Goal: Task Accomplishment & Management: Use online tool/utility

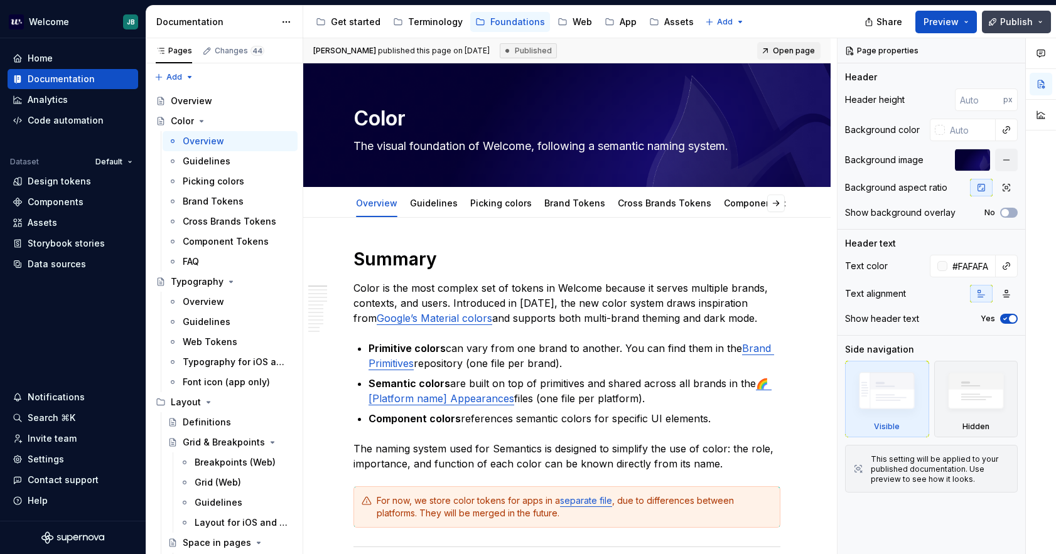
click at [1022, 21] on span "Publish" at bounding box center [1016, 22] width 33 height 13
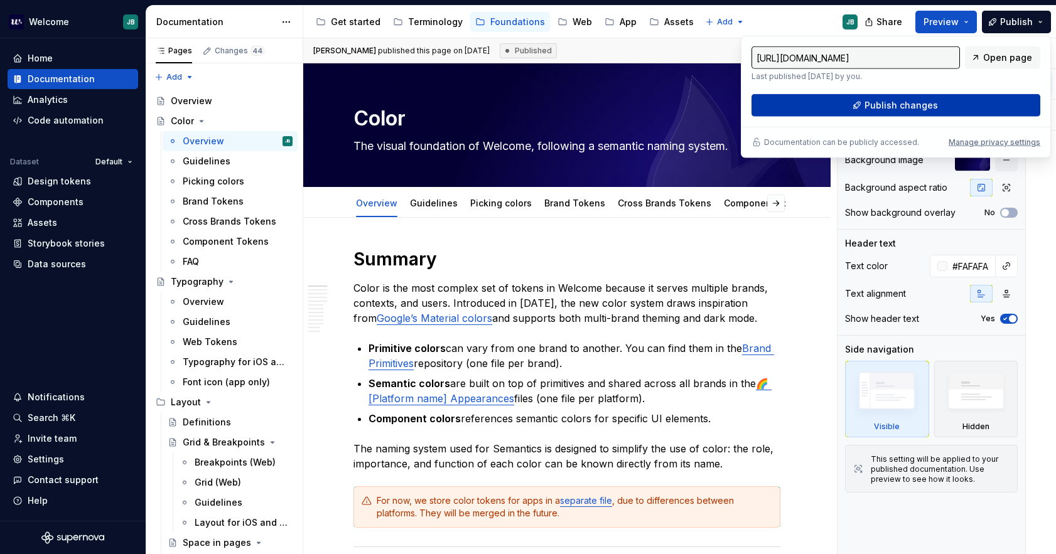
click at [900, 107] on span "Publish changes" at bounding box center [901, 105] width 73 height 13
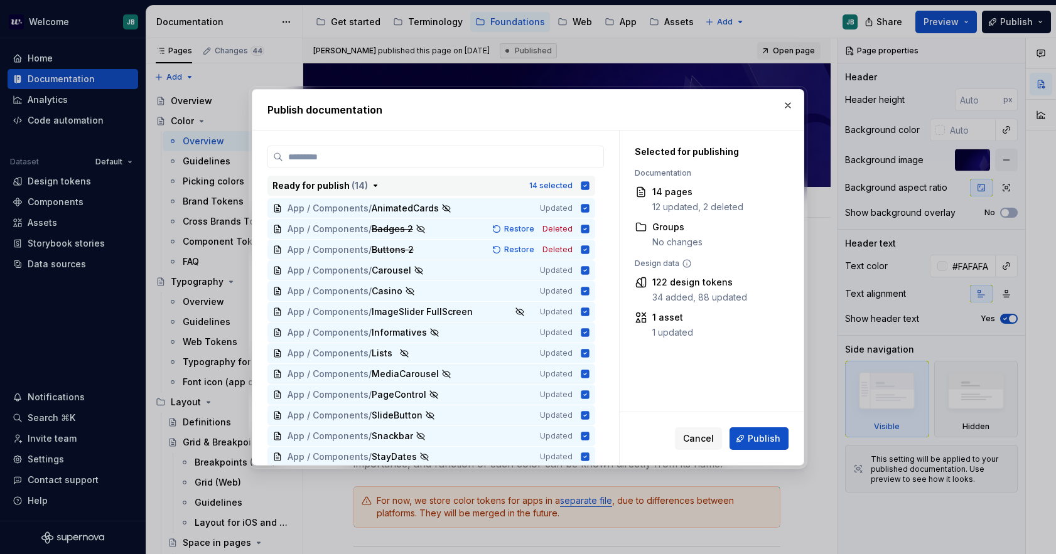
click at [589, 186] on icon "button" at bounding box center [585, 185] width 8 height 8
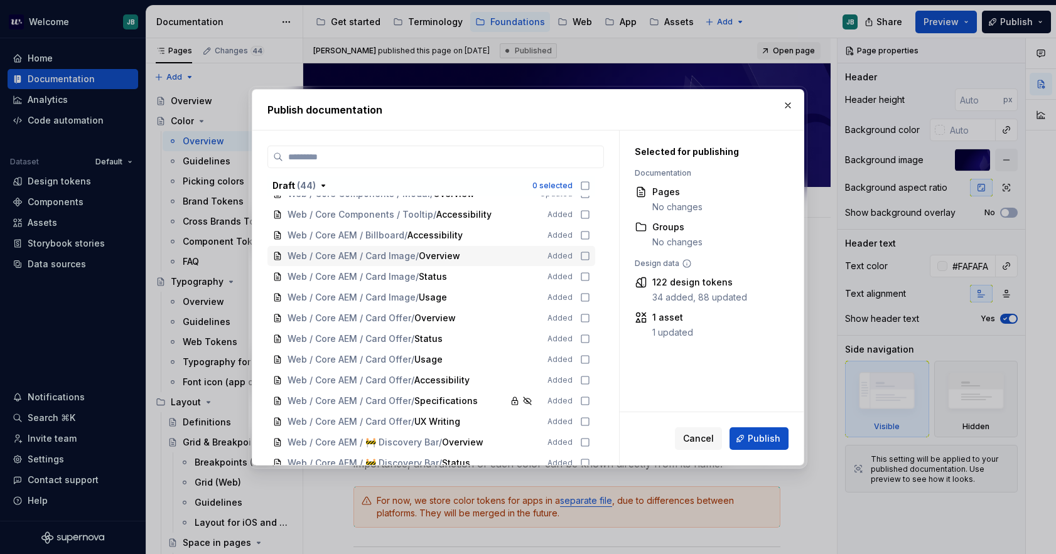
scroll to position [377, 0]
click at [794, 102] on button "button" at bounding box center [788, 106] width 18 height 18
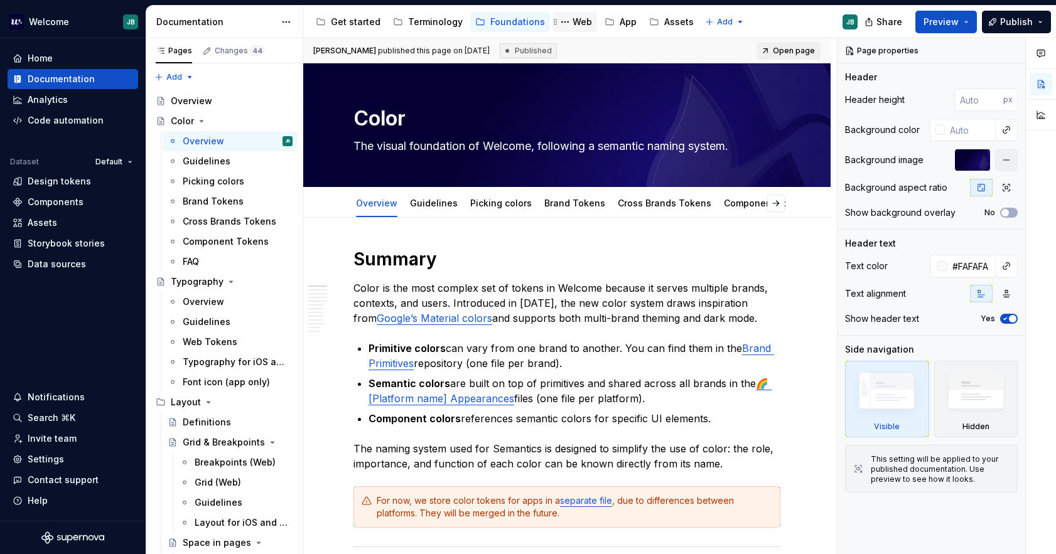
click at [573, 19] on div "Web" at bounding box center [582, 22] width 19 height 13
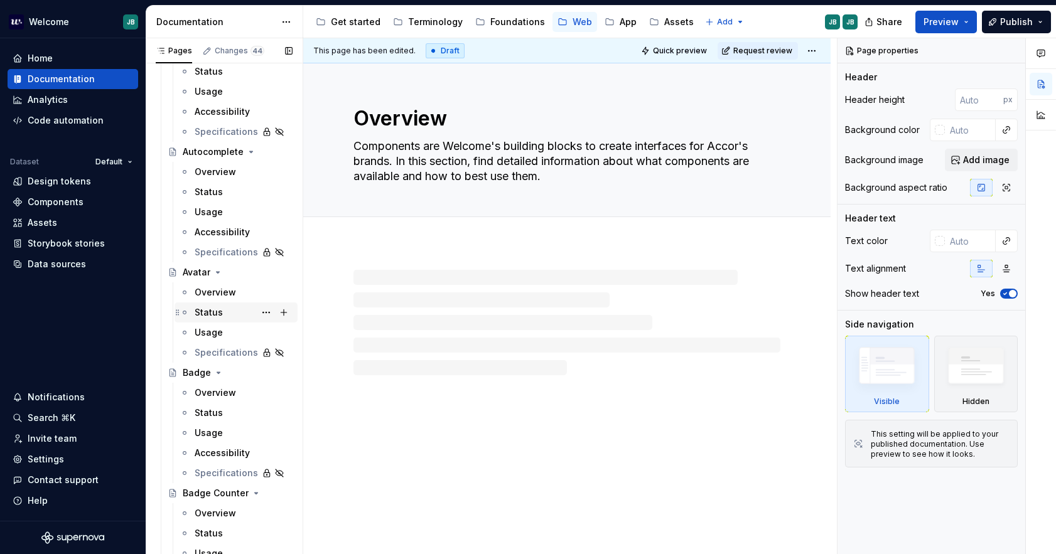
scroll to position [251, 0]
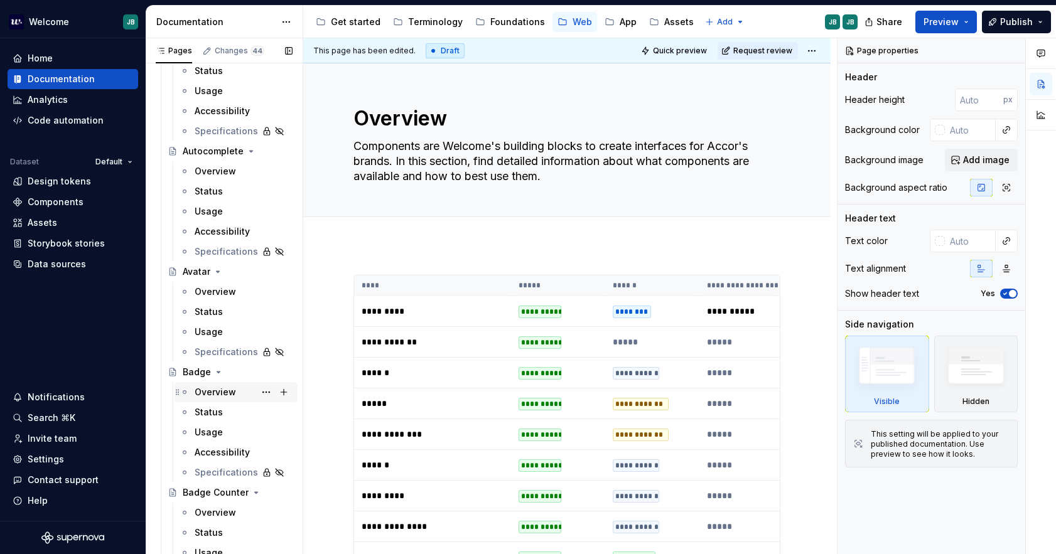
click at [218, 396] on div "Overview" at bounding box center [215, 392] width 41 height 13
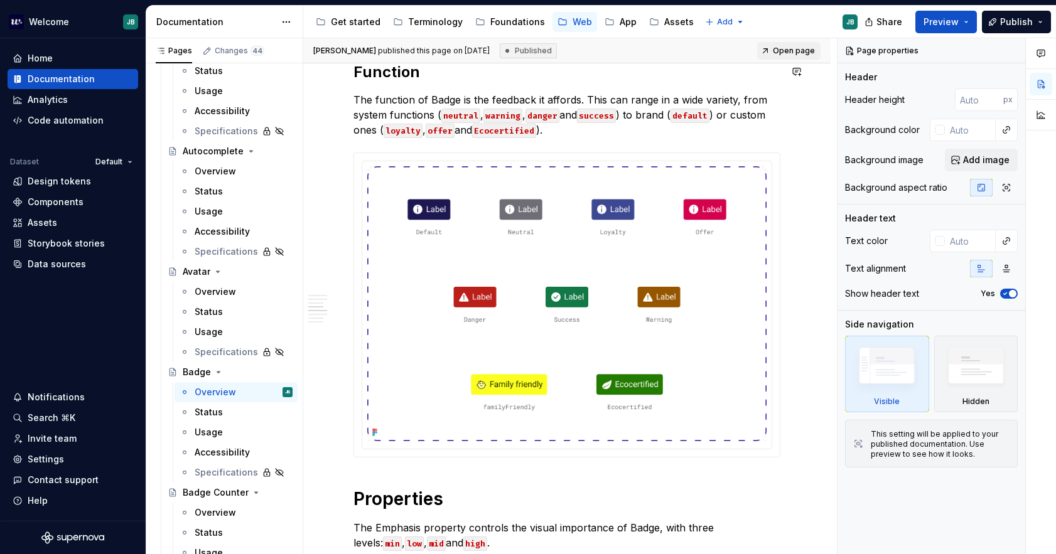
scroll to position [753, 0]
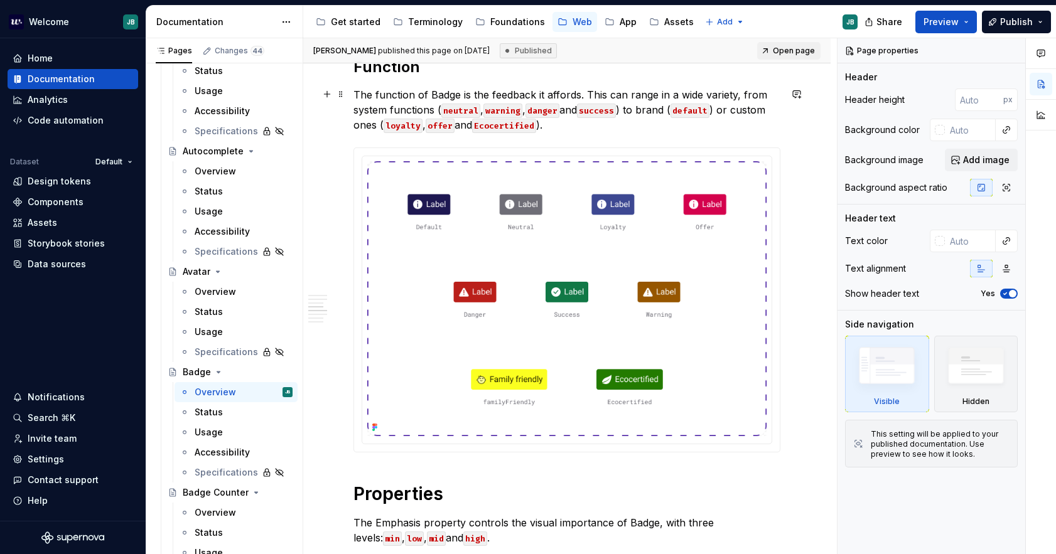
drag, startPoint x: 475, startPoint y: 121, endPoint x: 485, endPoint y: 117, distance: 10.7
click at [475, 121] on p "The function of Badge is the feedback it affords. This can range in a wide vari…" at bounding box center [566, 109] width 427 height 45
type textarea "*"
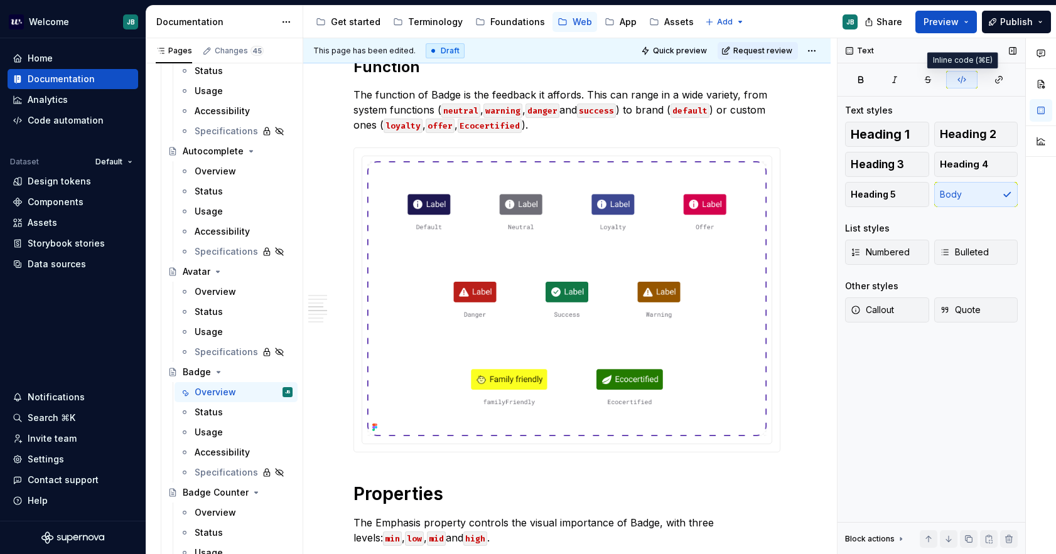
click at [958, 76] on icon "button" at bounding box center [962, 80] width 10 height 10
click at [564, 117] on p "The function of Badge is the feedback it affords. This can range in a wide vari…" at bounding box center [566, 109] width 427 height 45
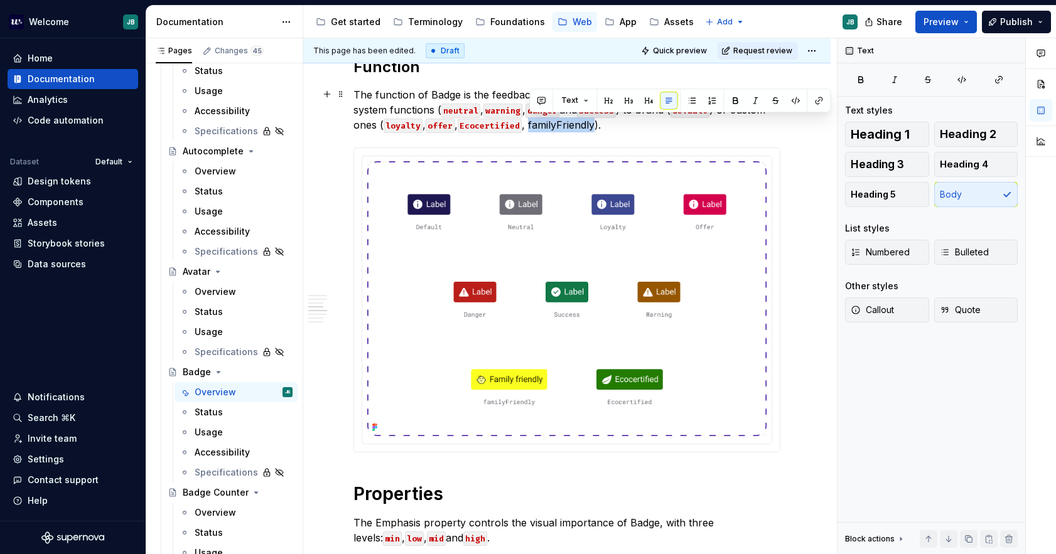
drag, startPoint x: 595, startPoint y: 124, endPoint x: 530, endPoint y: 126, distance: 65.3
click at [530, 126] on p "The function of Badge is the feedback it affords. This can range in a wide vari…" at bounding box center [566, 109] width 427 height 45
click at [795, 100] on button "button" at bounding box center [796, 101] width 18 height 18
click at [628, 130] on p "The function of Badge is the feedback it affords. This can range in a wide vari…" at bounding box center [566, 109] width 427 height 45
click at [679, 127] on p "The function of Badge is the feedback it affords. This can range in a wide vari…" at bounding box center [566, 109] width 427 height 45
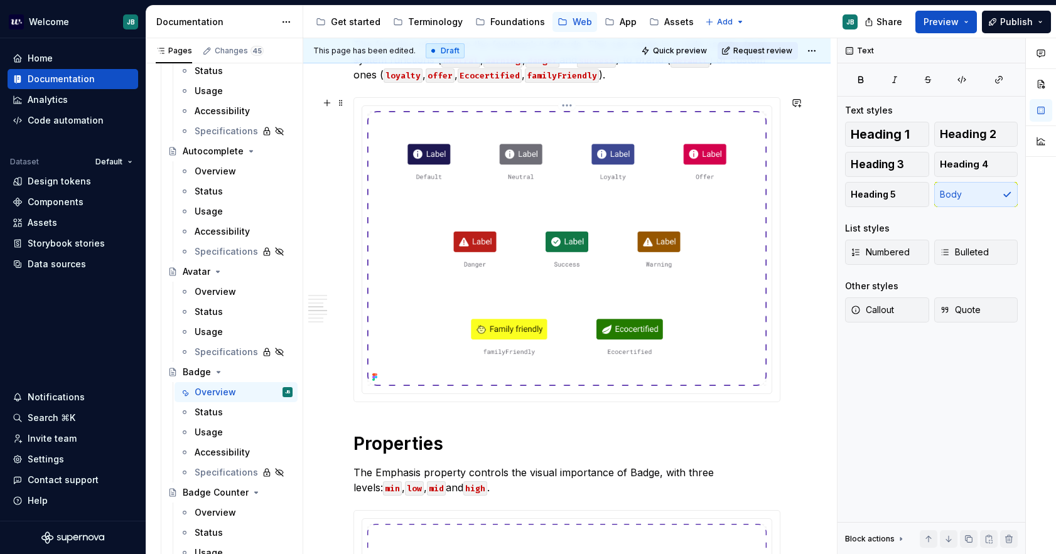
scroll to position [691, 0]
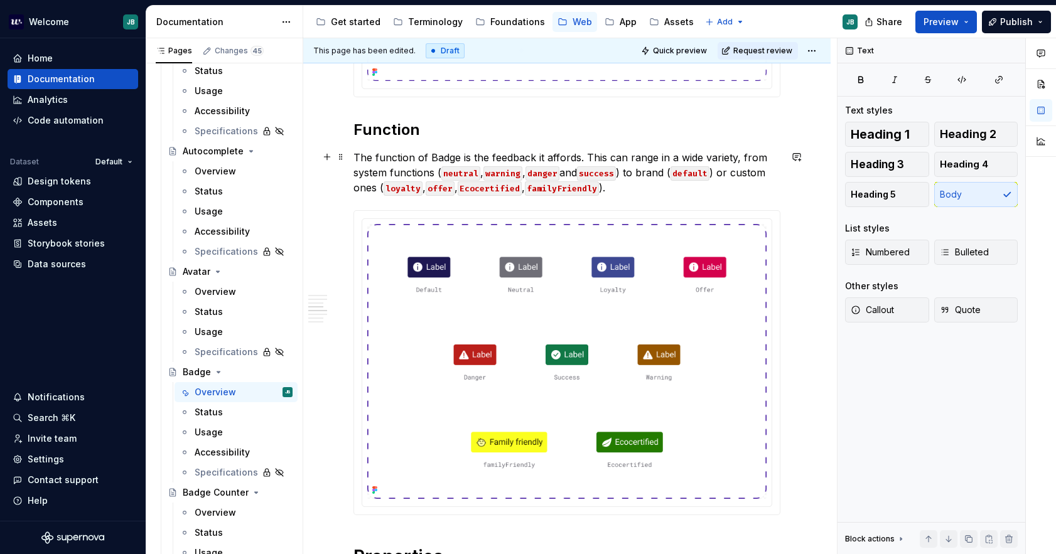
click at [628, 183] on p "The function of Badge is the feedback it affords. This can range in a wide vari…" at bounding box center [566, 172] width 427 height 45
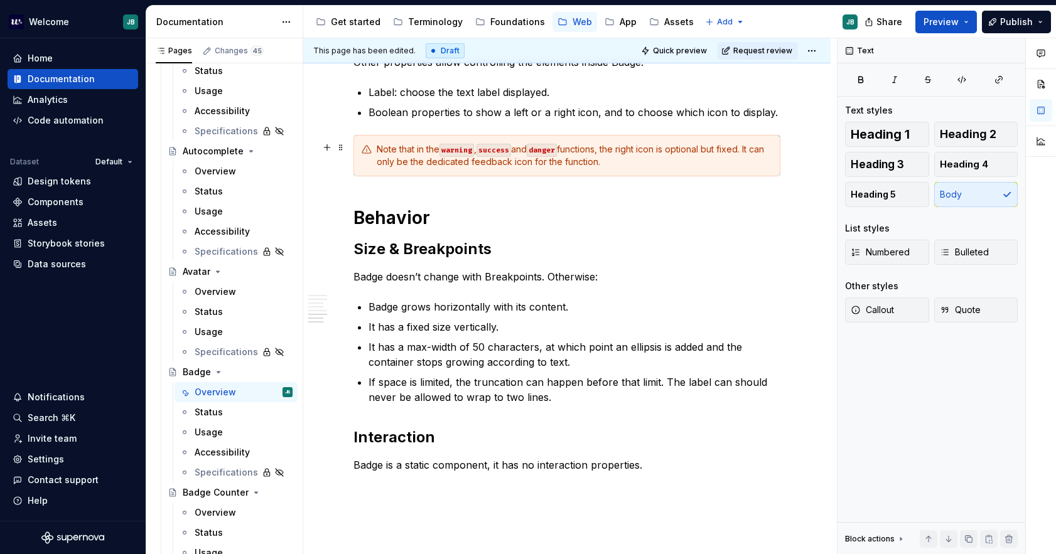
scroll to position [1495, 0]
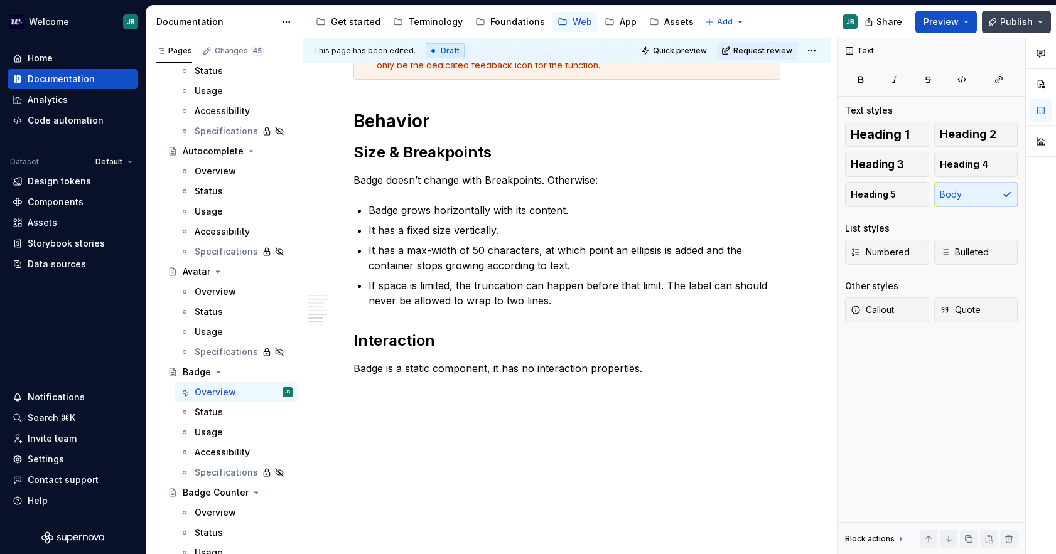
click at [1012, 19] on span "Publish" at bounding box center [1016, 22] width 33 height 13
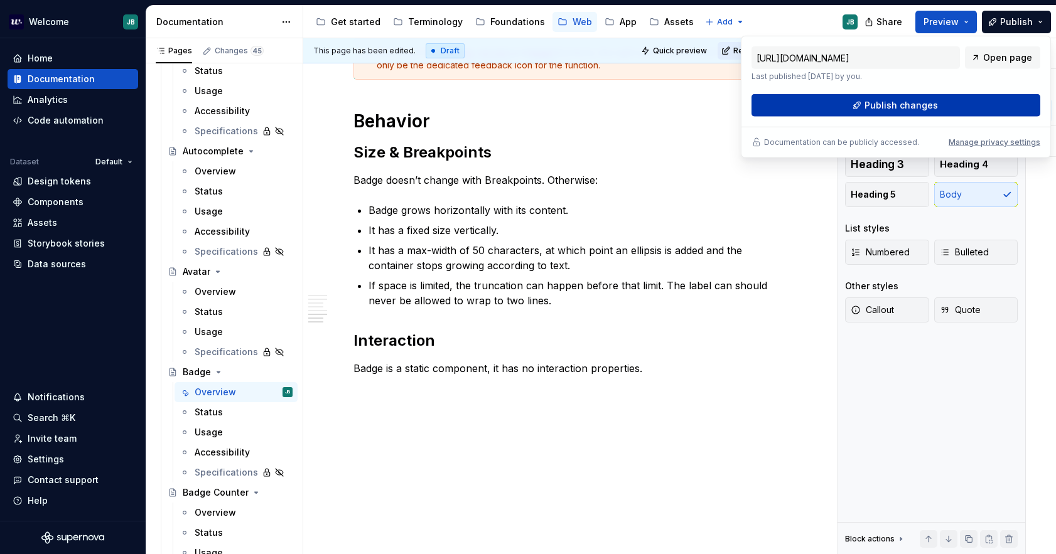
click at [920, 97] on button "Publish changes" at bounding box center [896, 105] width 289 height 23
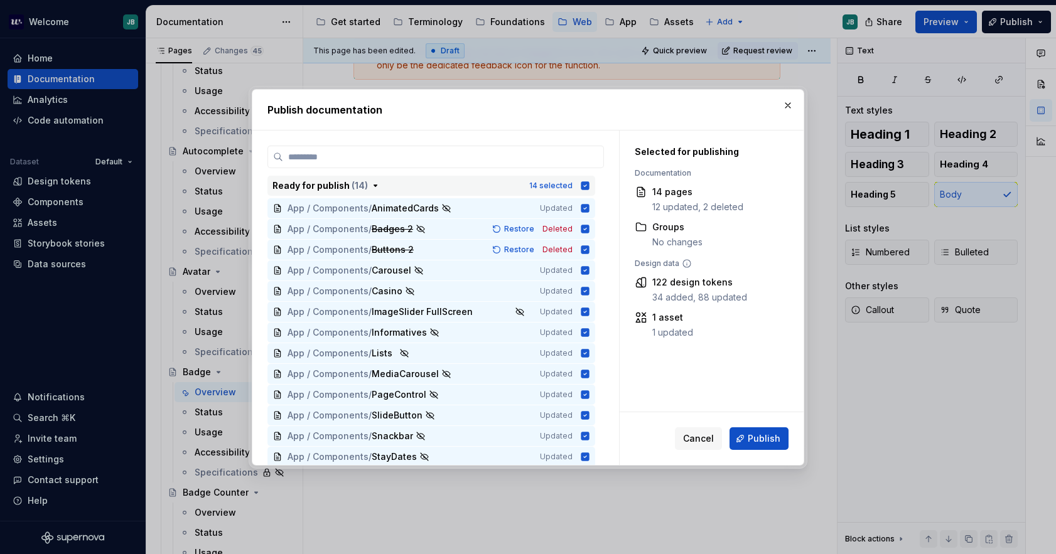
click at [584, 183] on icon "button" at bounding box center [585, 185] width 8 height 8
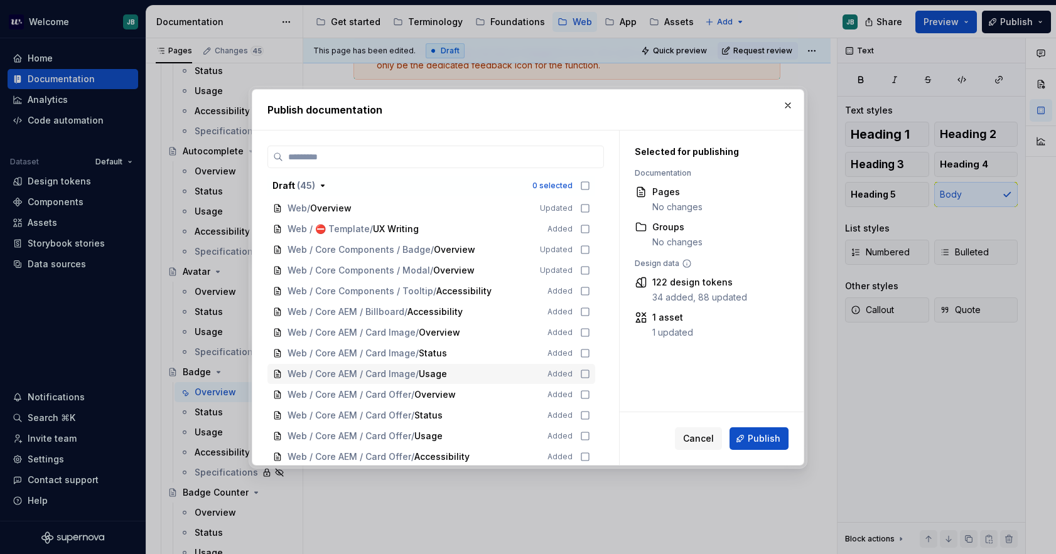
scroll to position [314, 0]
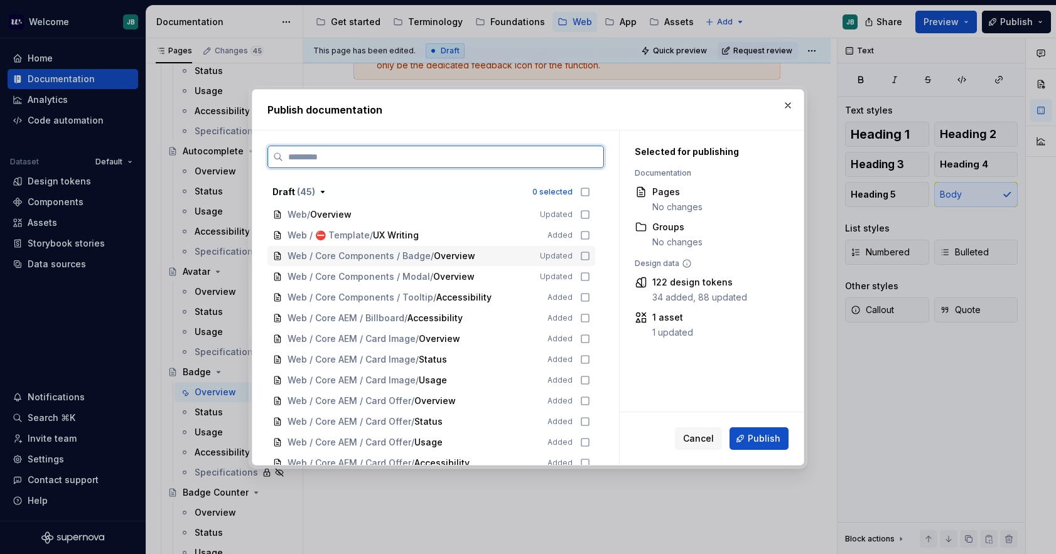
click at [588, 254] on icon at bounding box center [585, 256] width 10 height 10
click at [581, 276] on icon at bounding box center [585, 277] width 8 height 8
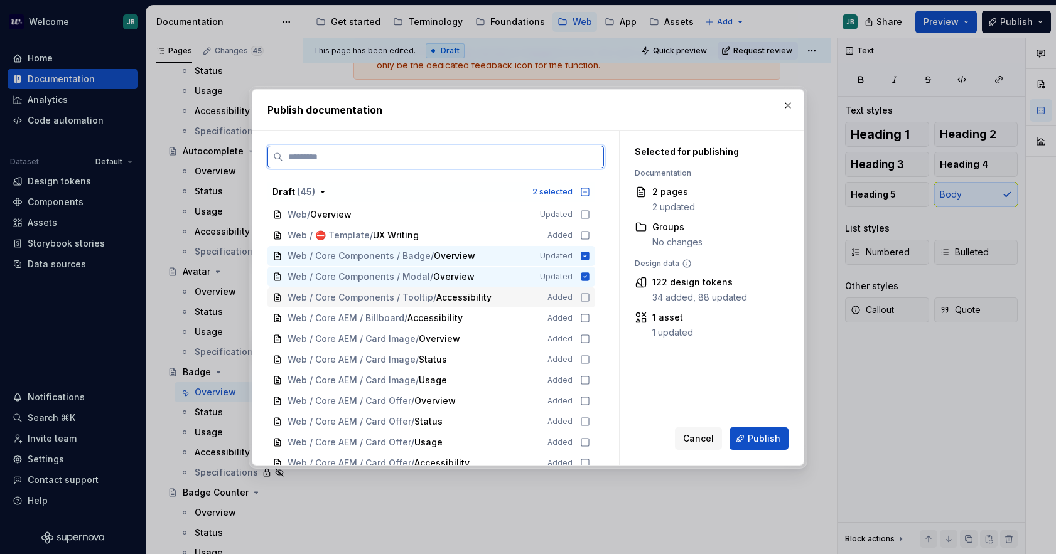
click at [586, 295] on icon at bounding box center [585, 298] width 10 height 10
click at [583, 318] on icon at bounding box center [585, 318] width 10 height 10
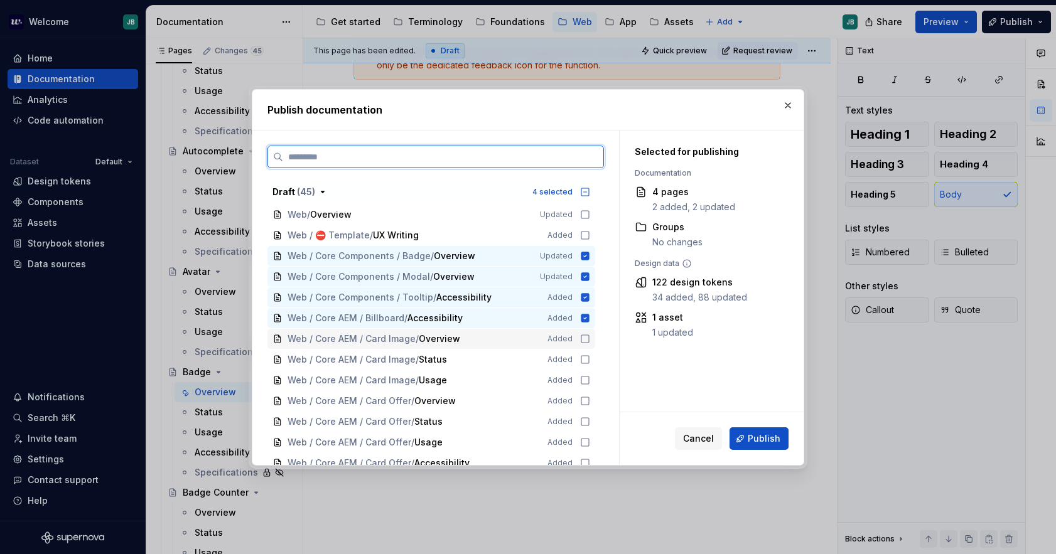
click at [585, 337] on icon at bounding box center [585, 339] width 10 height 10
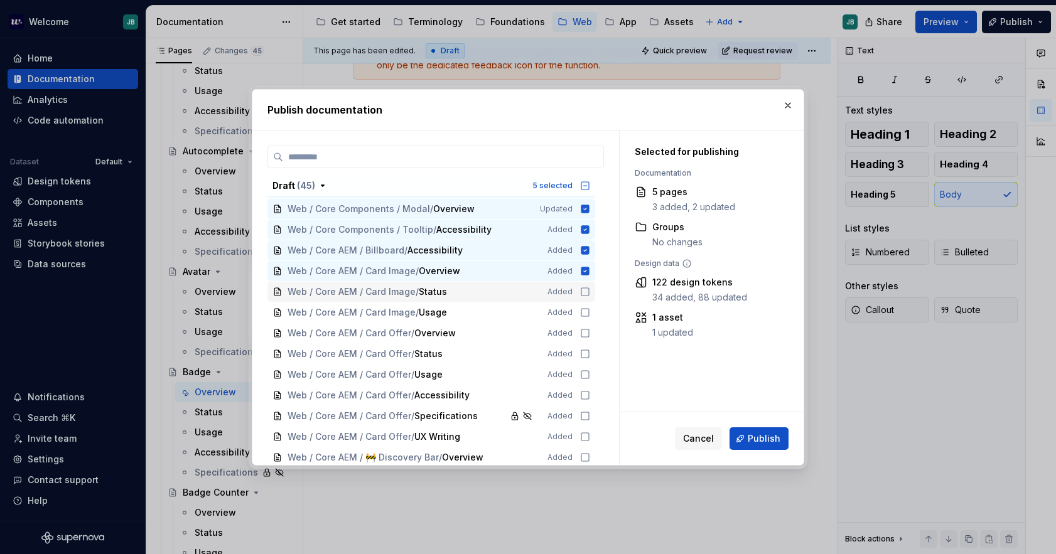
scroll to position [377, 0]
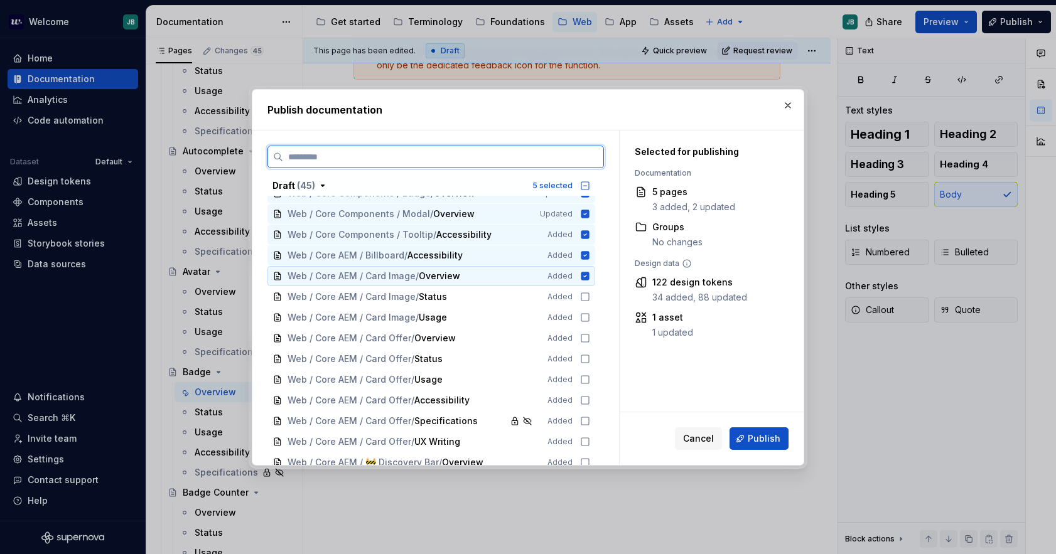
click at [586, 276] on icon at bounding box center [585, 276] width 8 height 8
click at [585, 261] on div "Web / Core AEM / Billboard / Accessibility Added" at bounding box center [431, 255] width 328 height 20
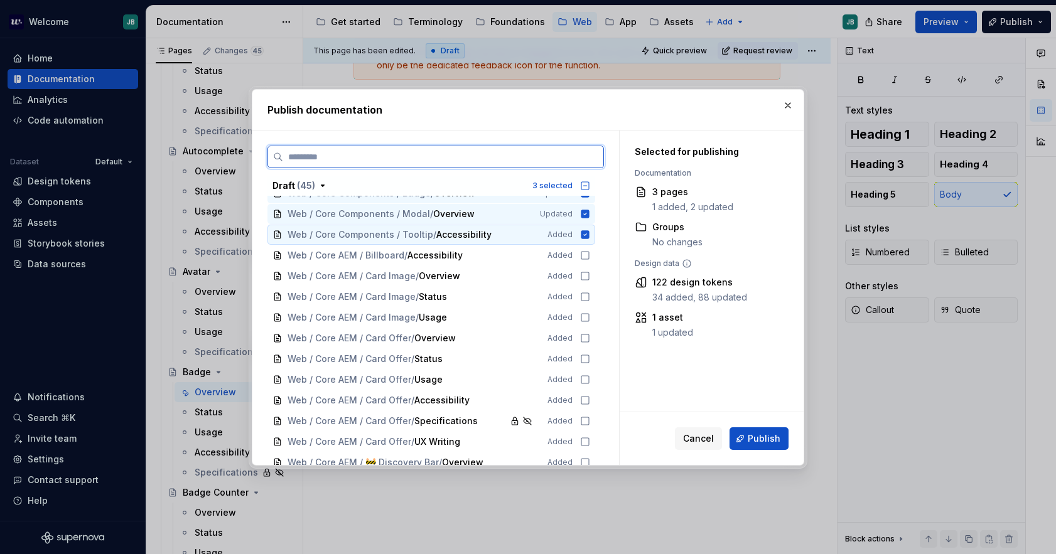
click at [578, 236] on div "Web / Core Components / Tooltip / Accessibility Added" at bounding box center [431, 235] width 328 height 20
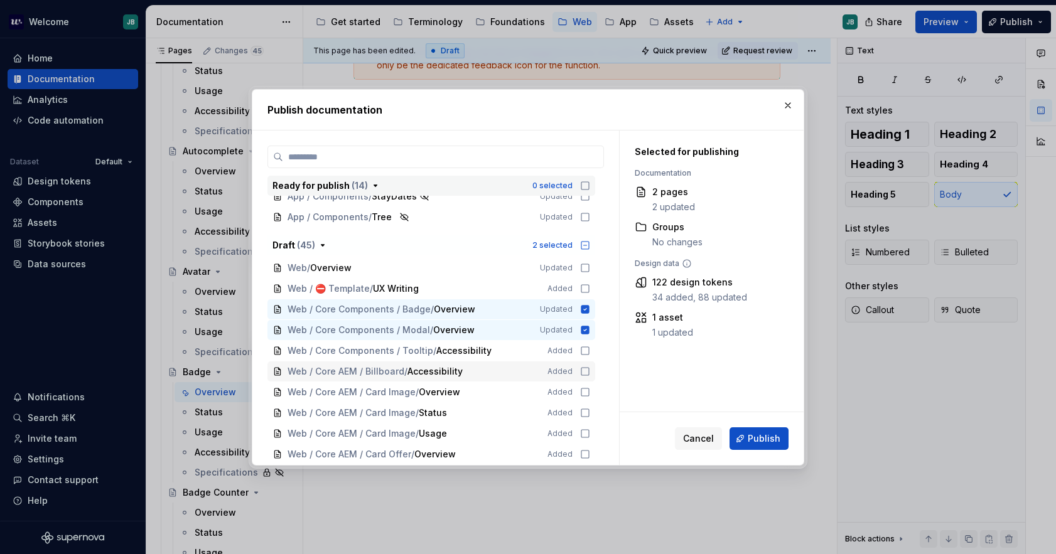
scroll to position [251, 0]
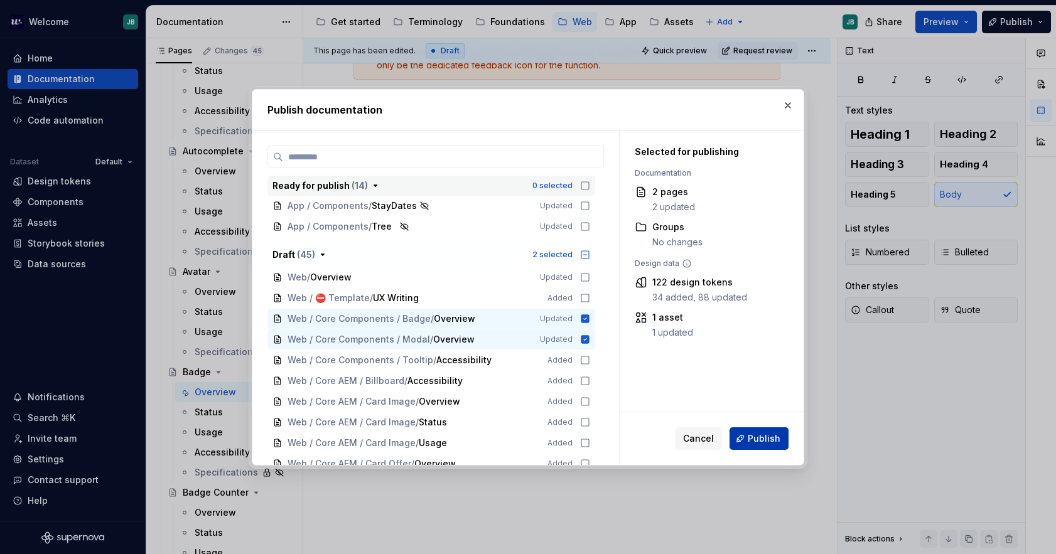
click at [757, 438] on span "Publish" at bounding box center [764, 439] width 33 height 13
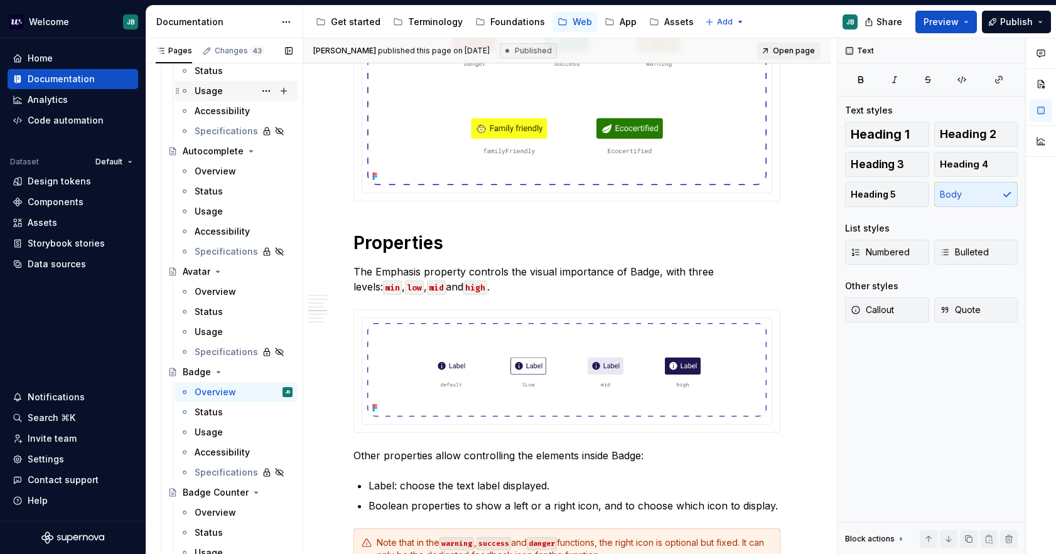
type textarea "*"
click at [87, 116] on div "Code automation" at bounding box center [66, 120] width 76 height 13
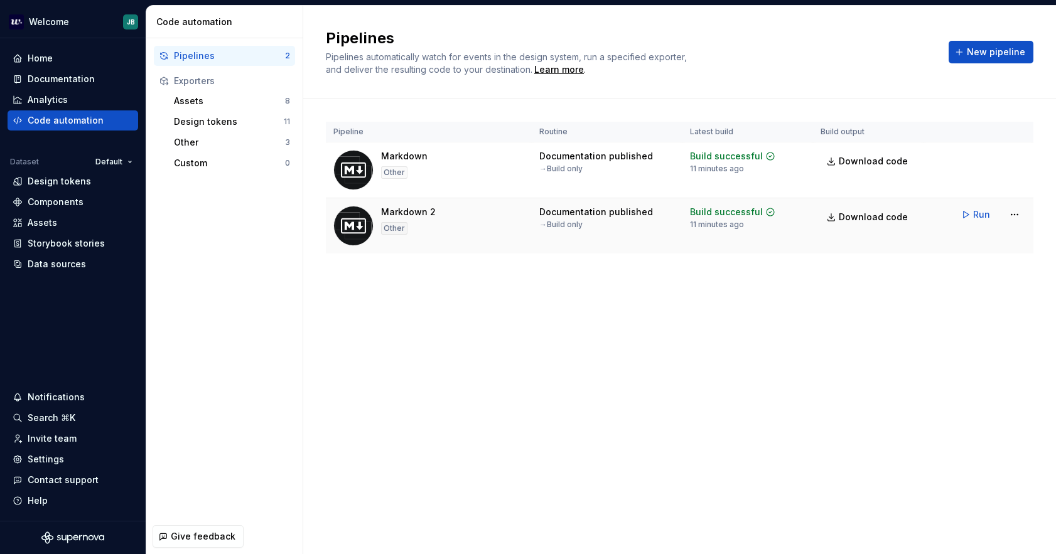
click at [986, 209] on span "Run" at bounding box center [981, 214] width 17 height 13
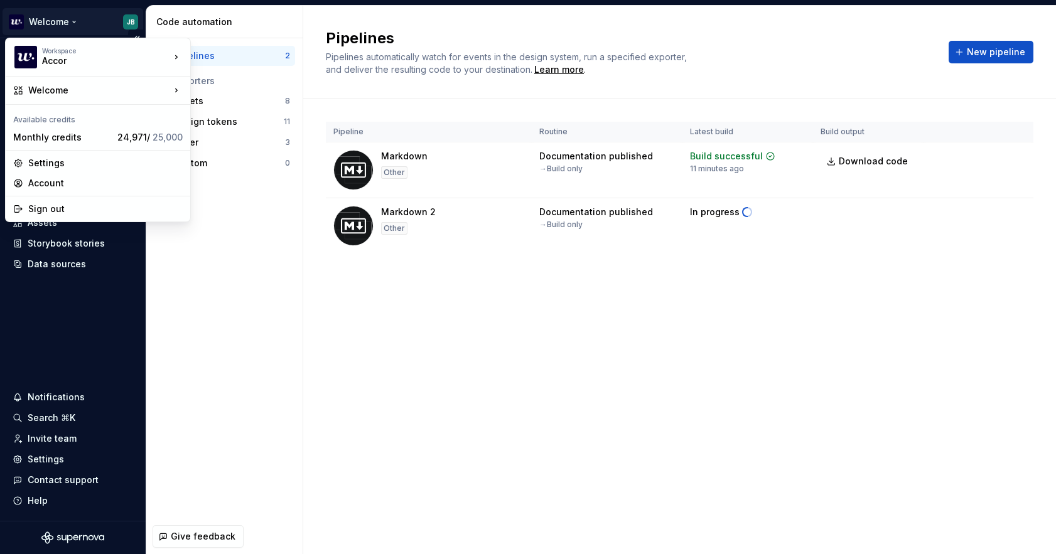
click at [128, 22] on html "Welcome JB Home Documentation Analytics Code automation Dataset Default Design …" at bounding box center [528, 277] width 1056 height 554
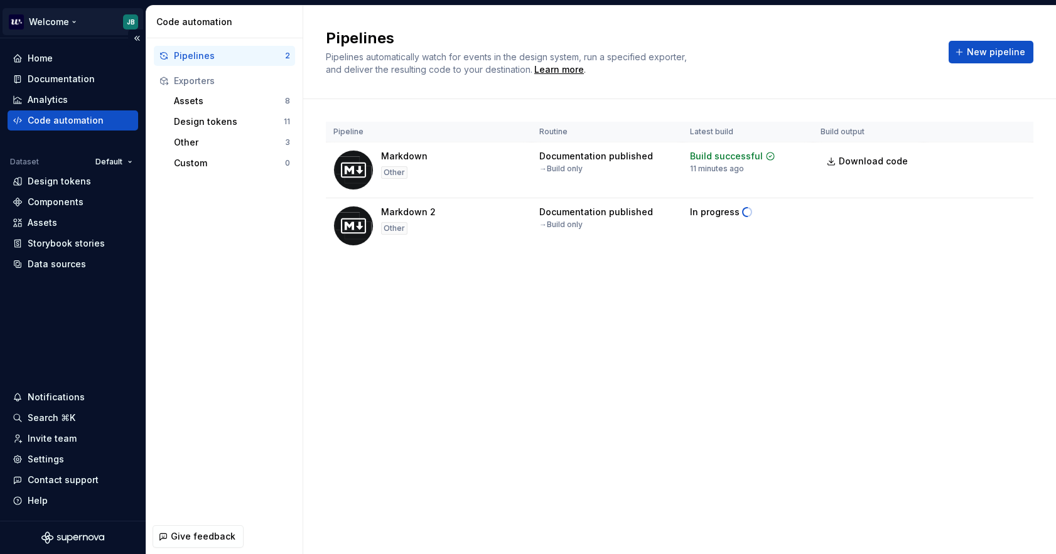
click at [136, 17] on html "Welcome JB Home Documentation Analytics Code automation Dataset Default Design …" at bounding box center [528, 277] width 1056 height 554
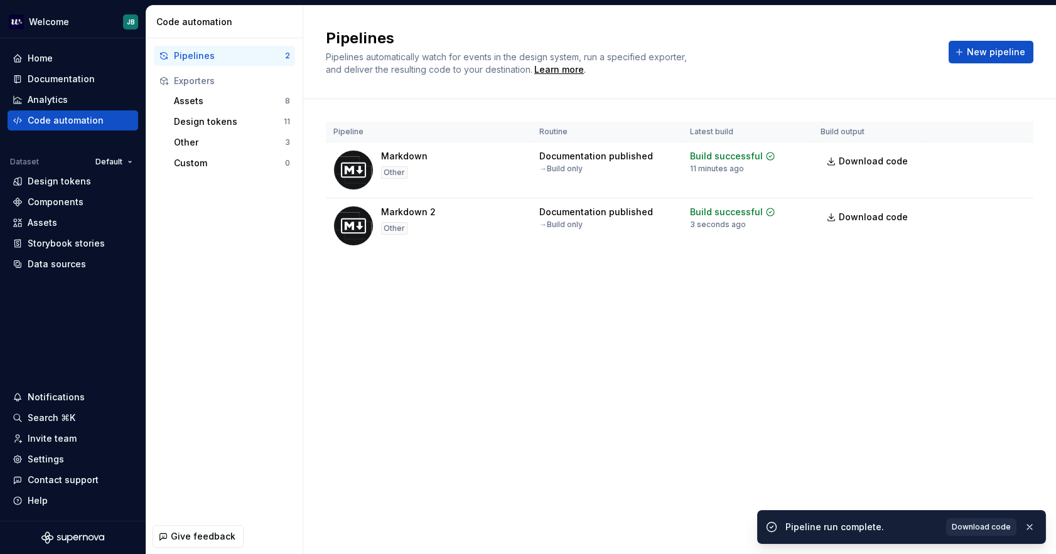
click at [1001, 527] on span "Download code" at bounding box center [981, 527] width 59 height 10
